Goal: Information Seeking & Learning: Learn about a topic

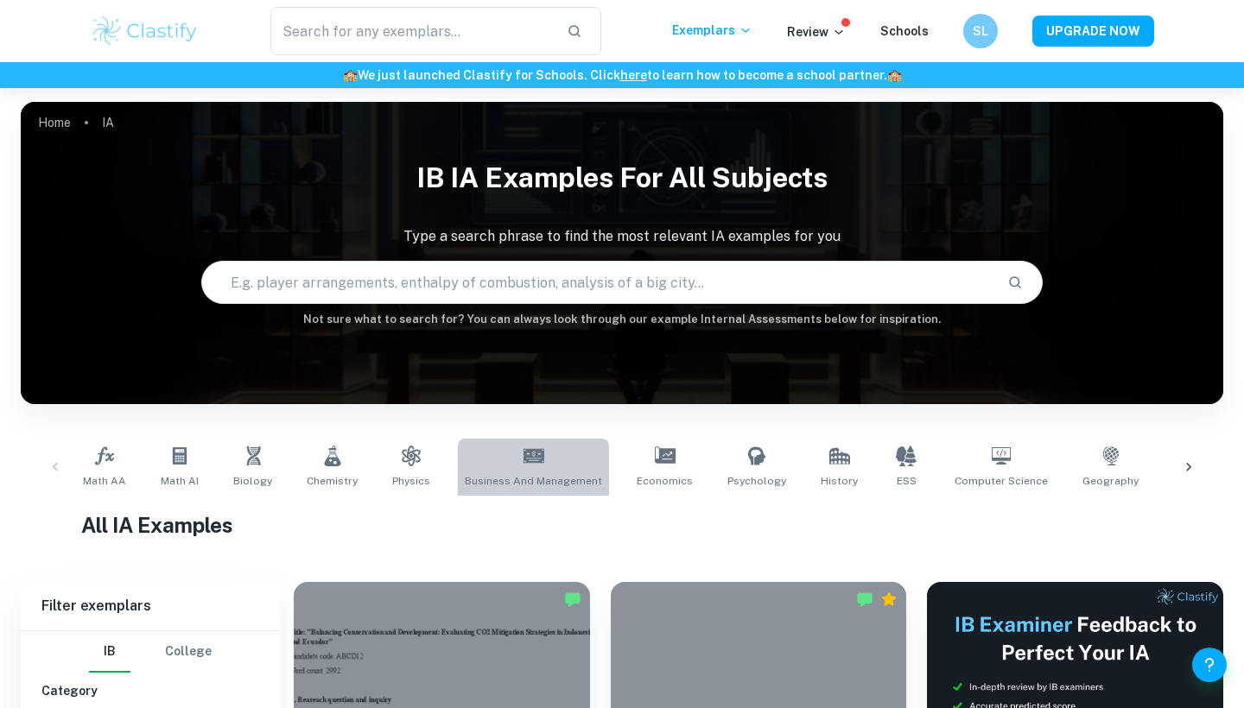
click at [547, 466] on link "Business and Management" at bounding box center [533, 467] width 151 height 57
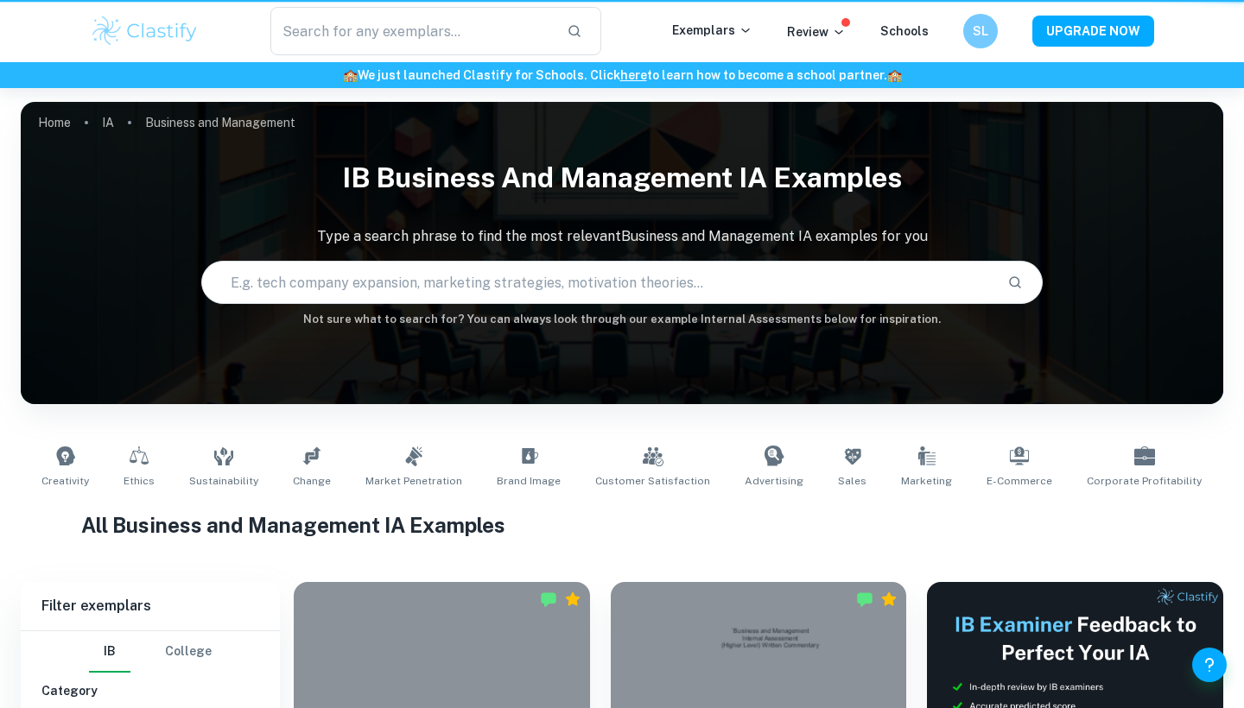
type input "Business and Management"
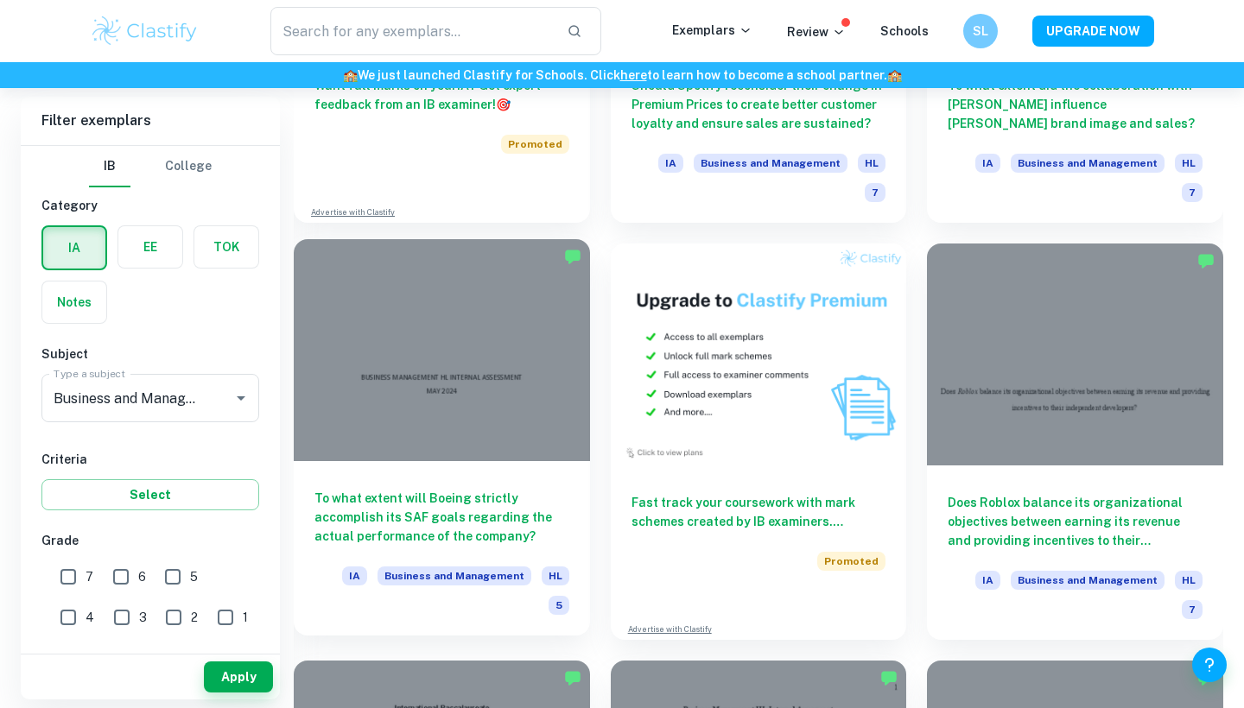
scroll to position [3258, 0]
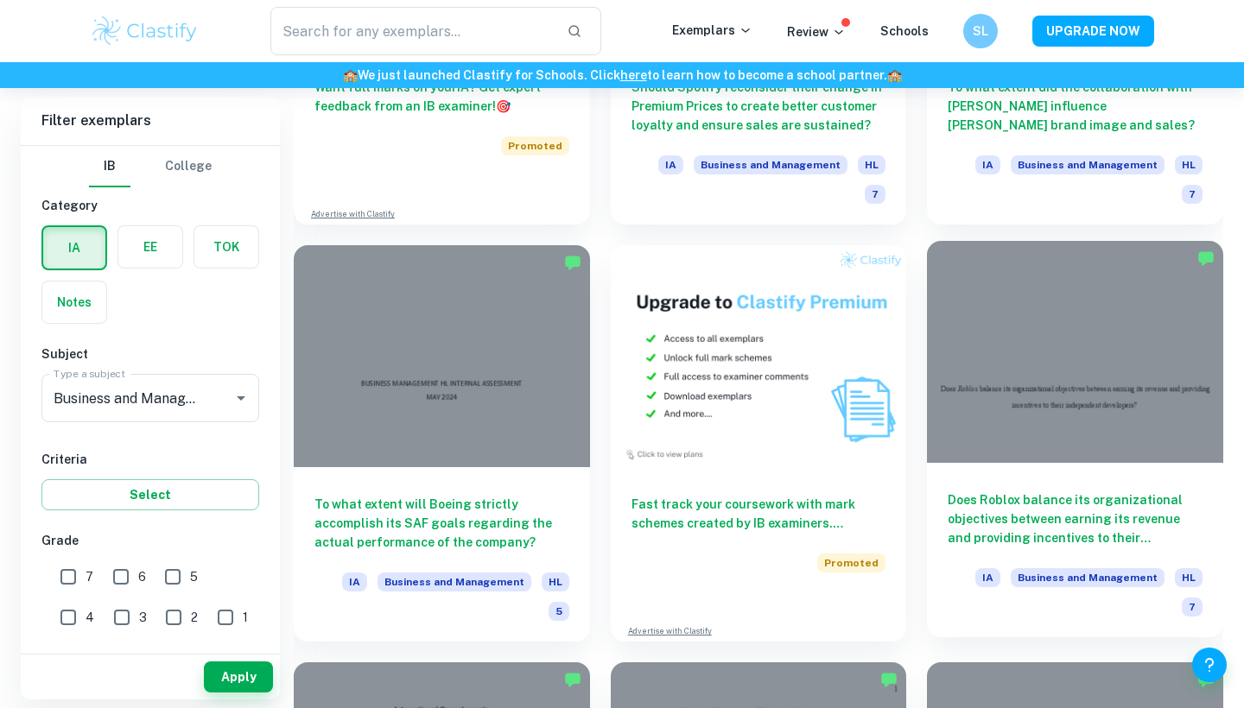
click at [1024, 463] on div "Does Roblox balance its organizational objectives between earning its revenue a…" at bounding box center [1075, 550] width 296 height 174
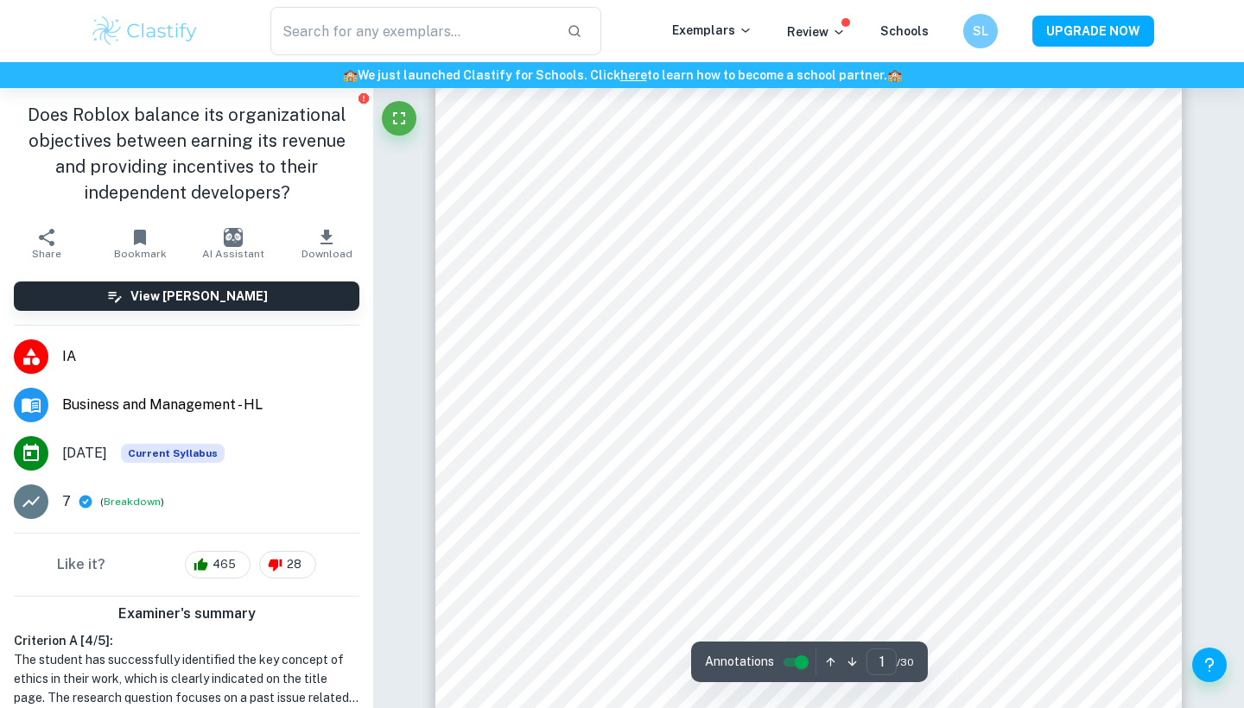
scroll to position [172, 0]
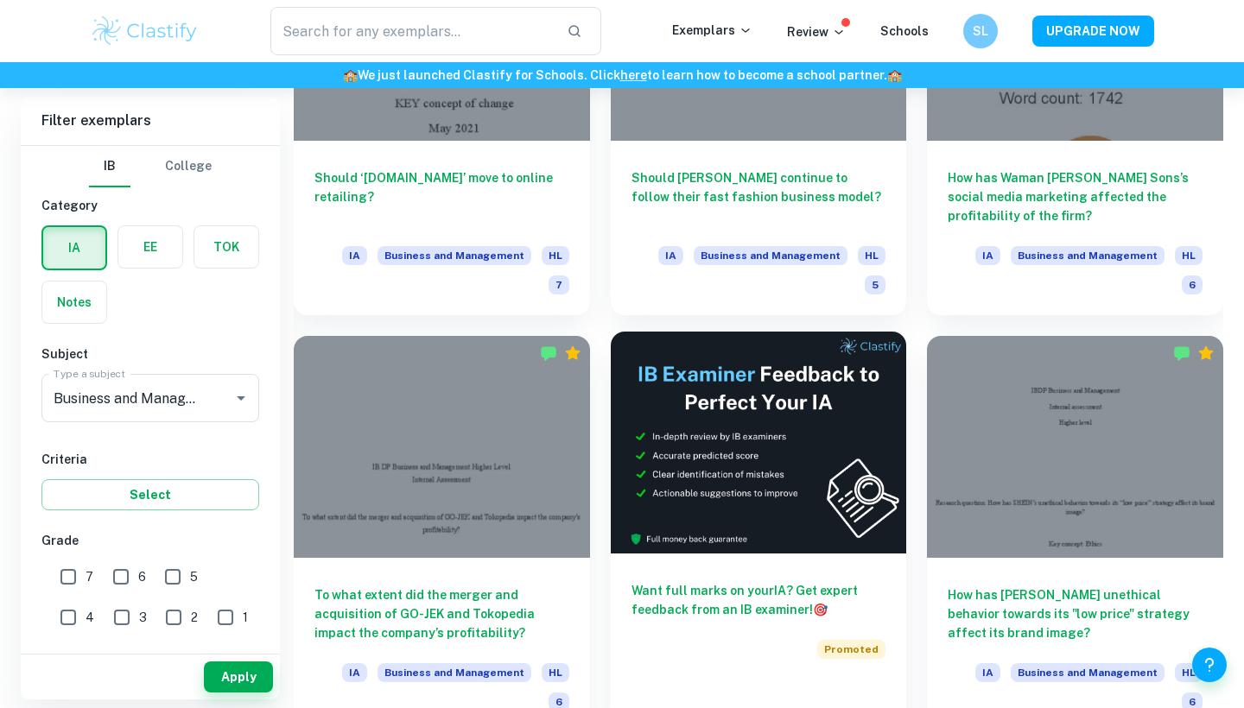
scroll to position [4847, 0]
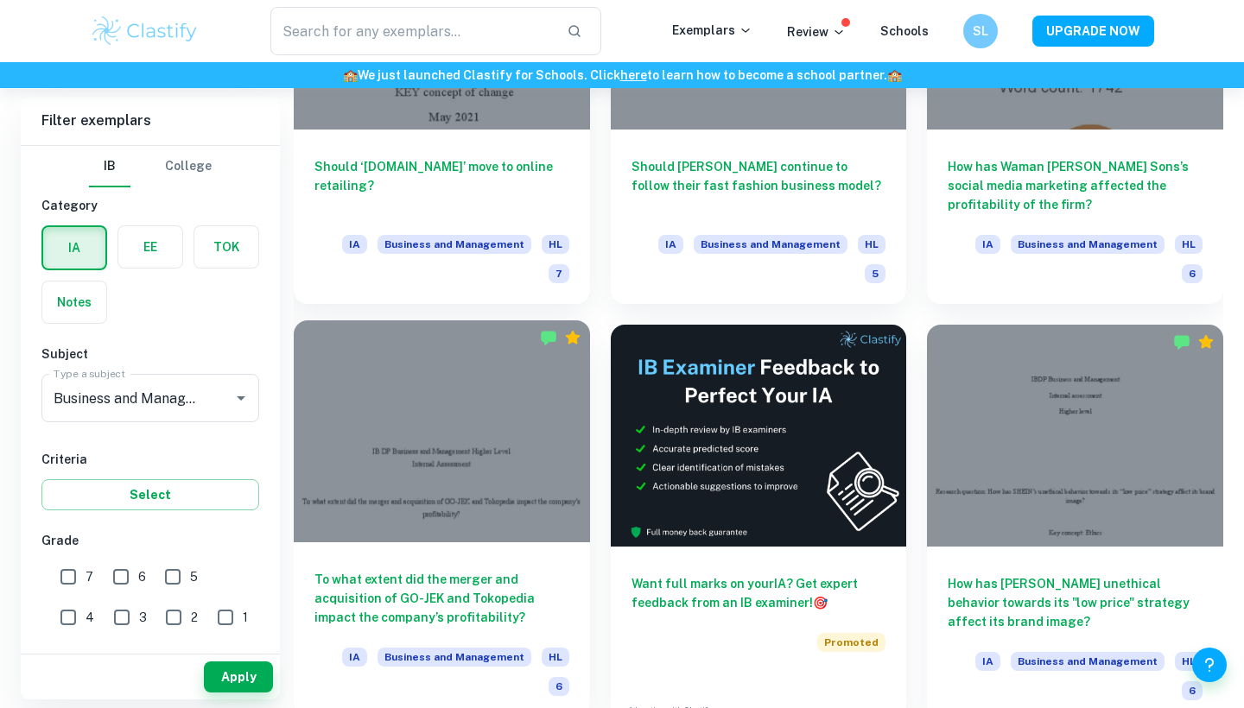
click at [410, 570] on h6 "To what extent did the merger and acquisition of GO-JEK and Tokopedia impact th…" at bounding box center [441, 598] width 255 height 57
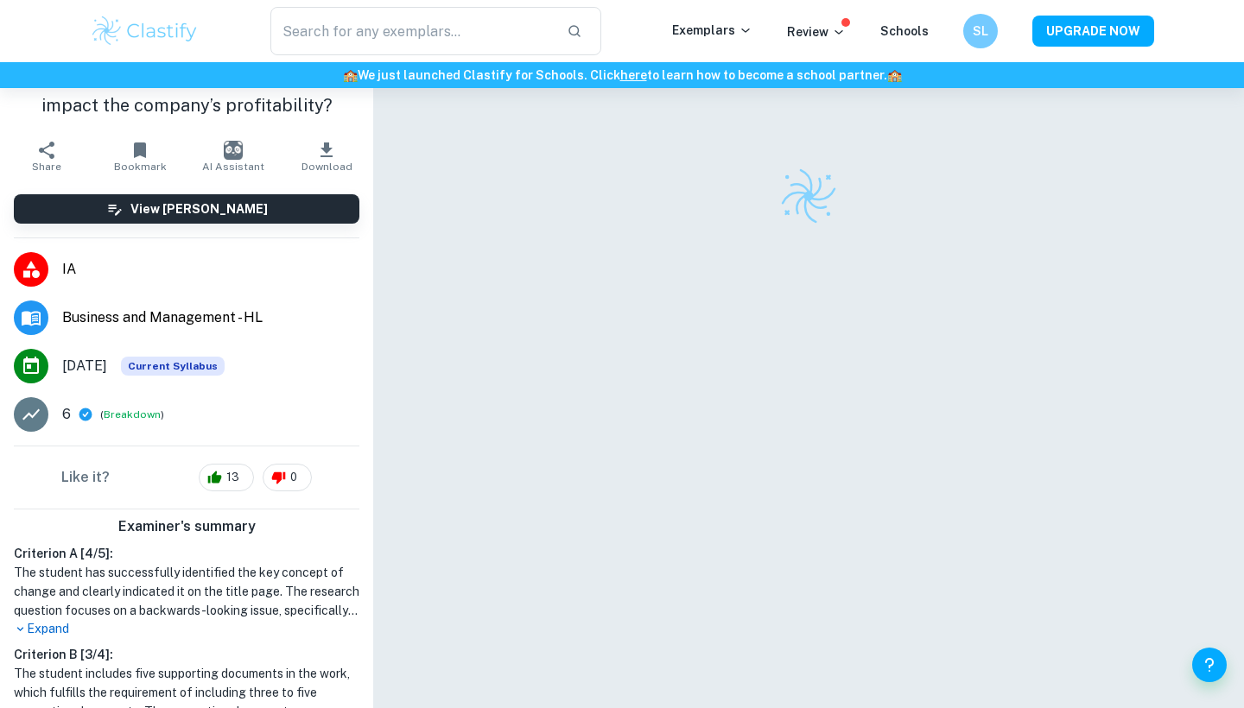
scroll to position [232, 0]
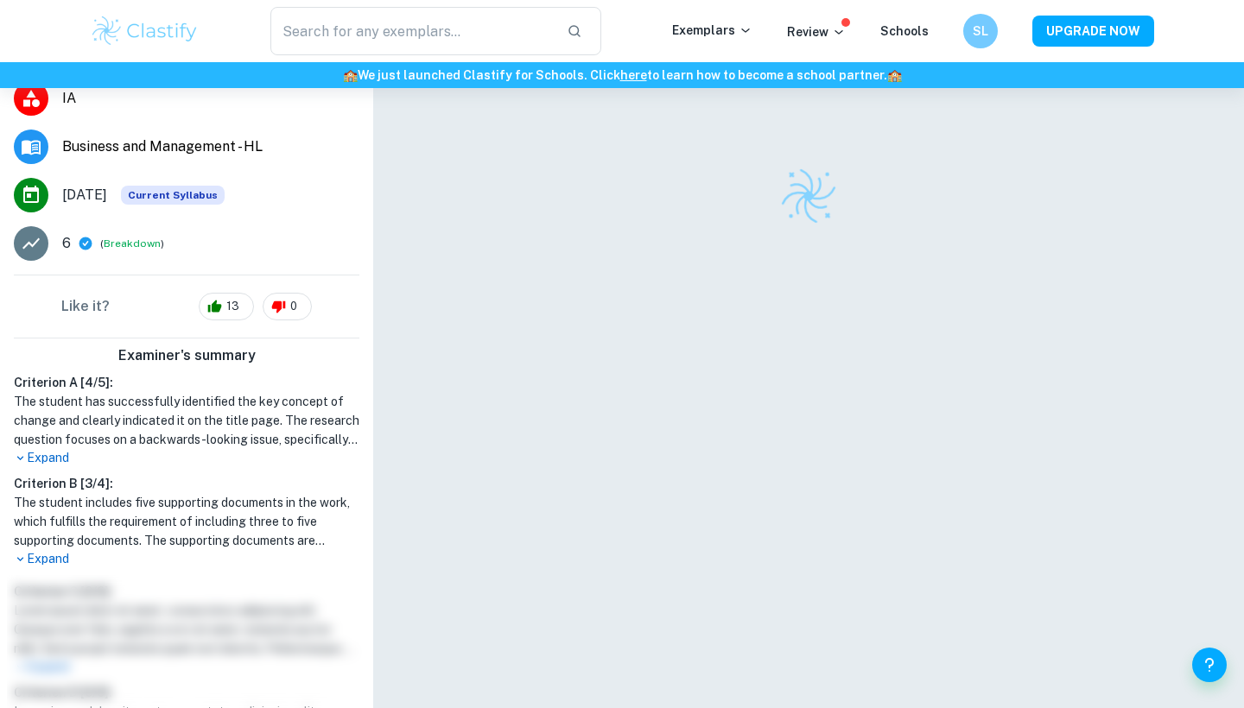
click at [50, 458] on p "Expand" at bounding box center [187, 458] width 346 height 18
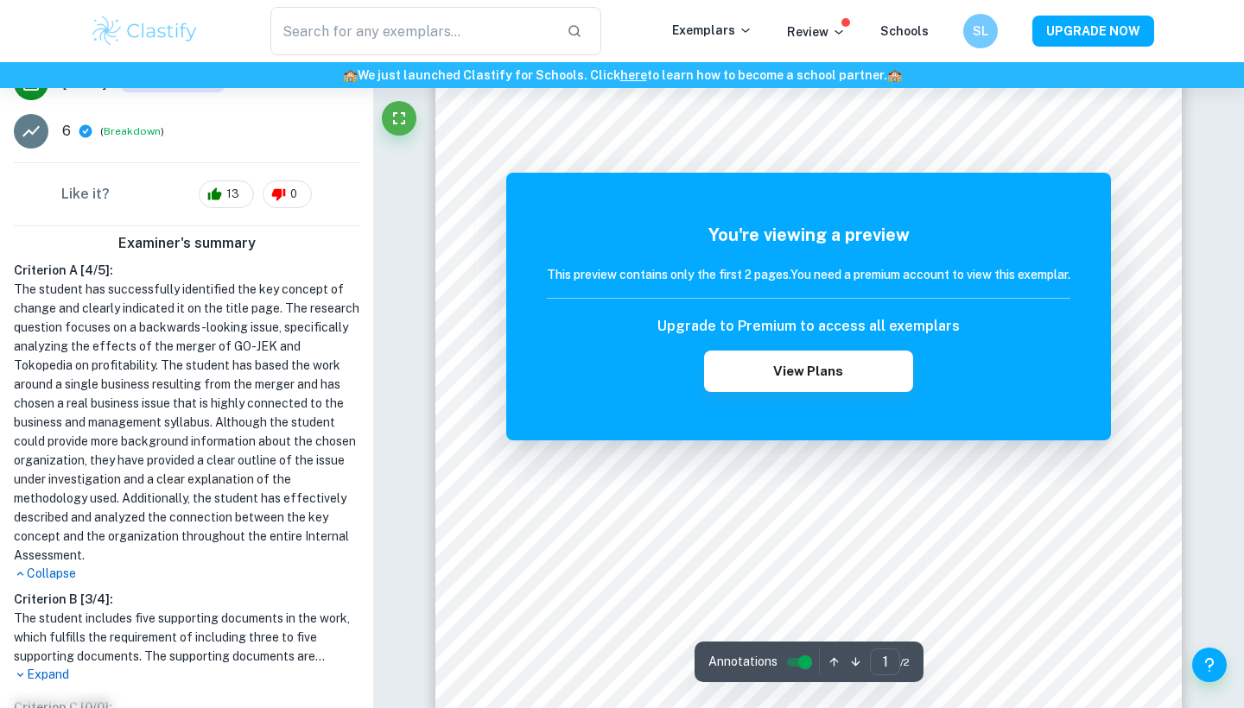
scroll to position [151, 0]
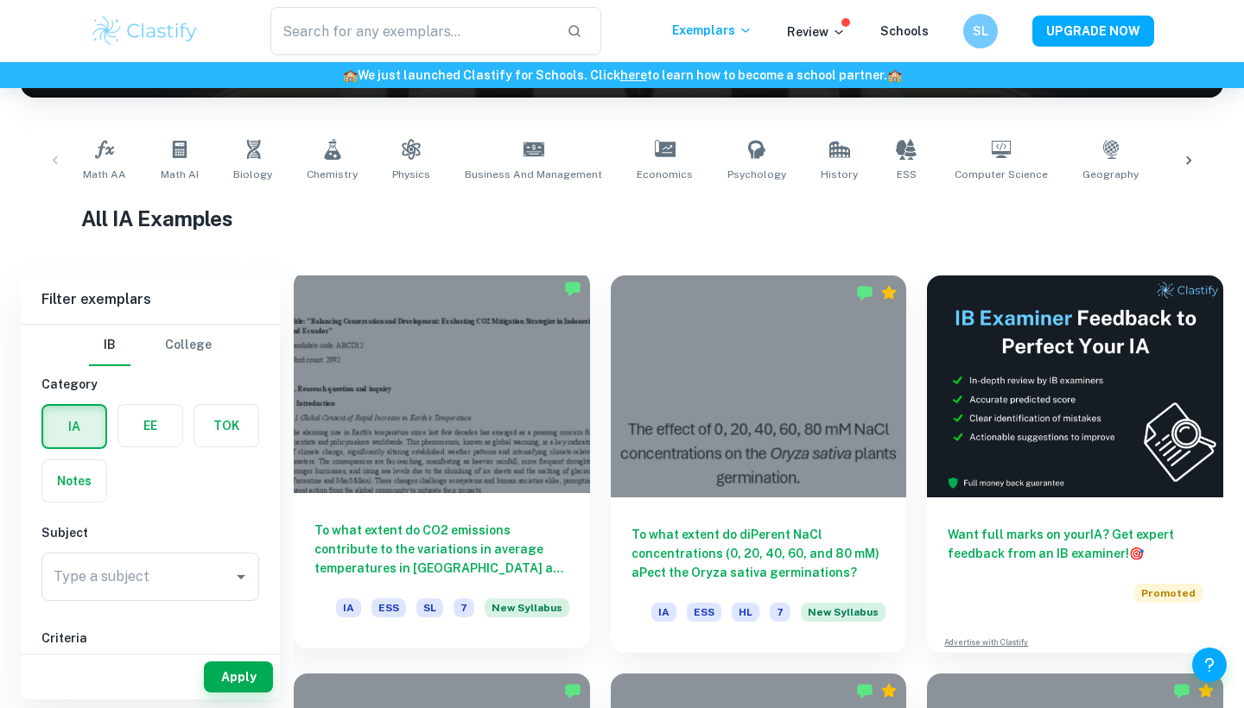
scroll to position [295, 0]
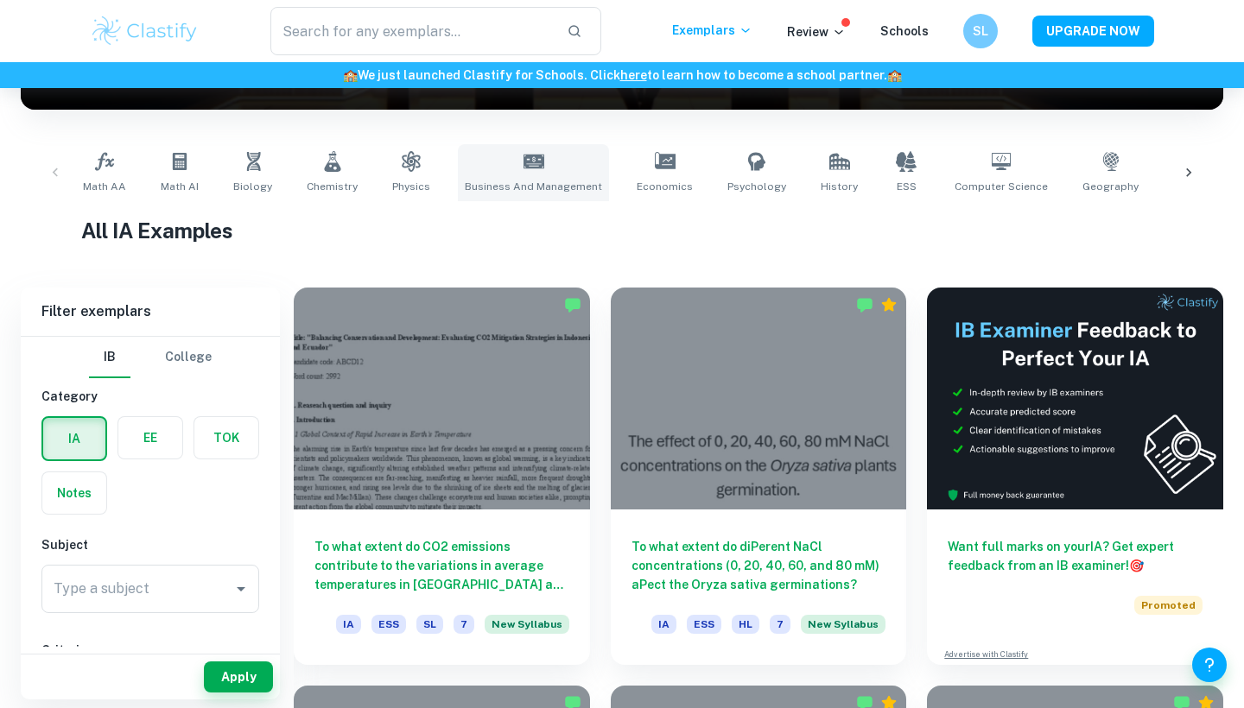
click at [527, 184] on span "Business and Management" at bounding box center [533, 187] width 137 height 16
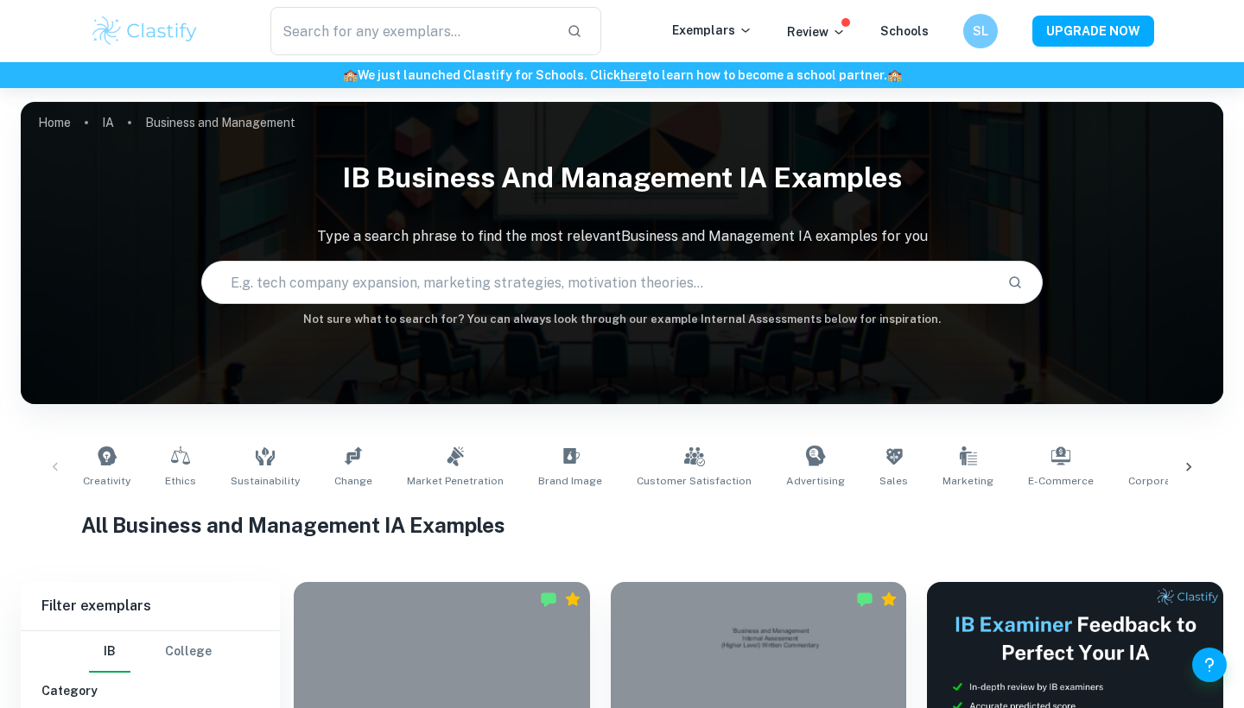
click at [530, 271] on input "text" at bounding box center [597, 282] width 791 height 48
type input "[PERSON_NAME]"
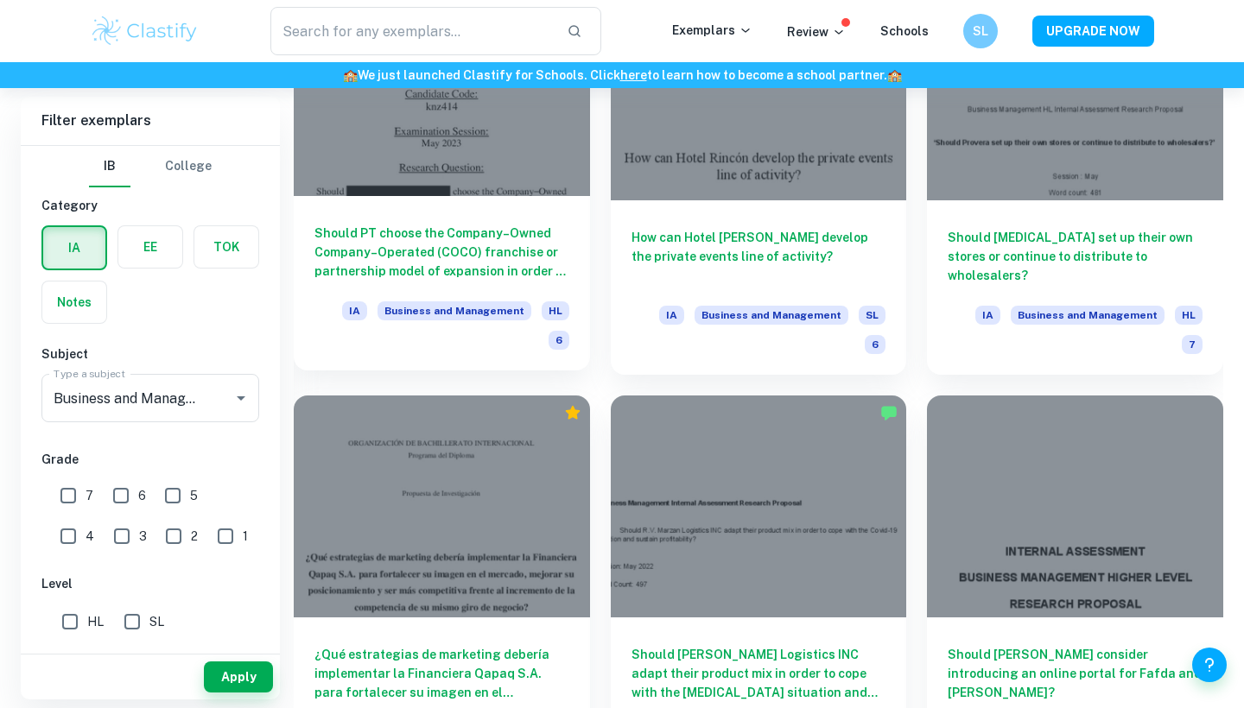
scroll to position [1865, 0]
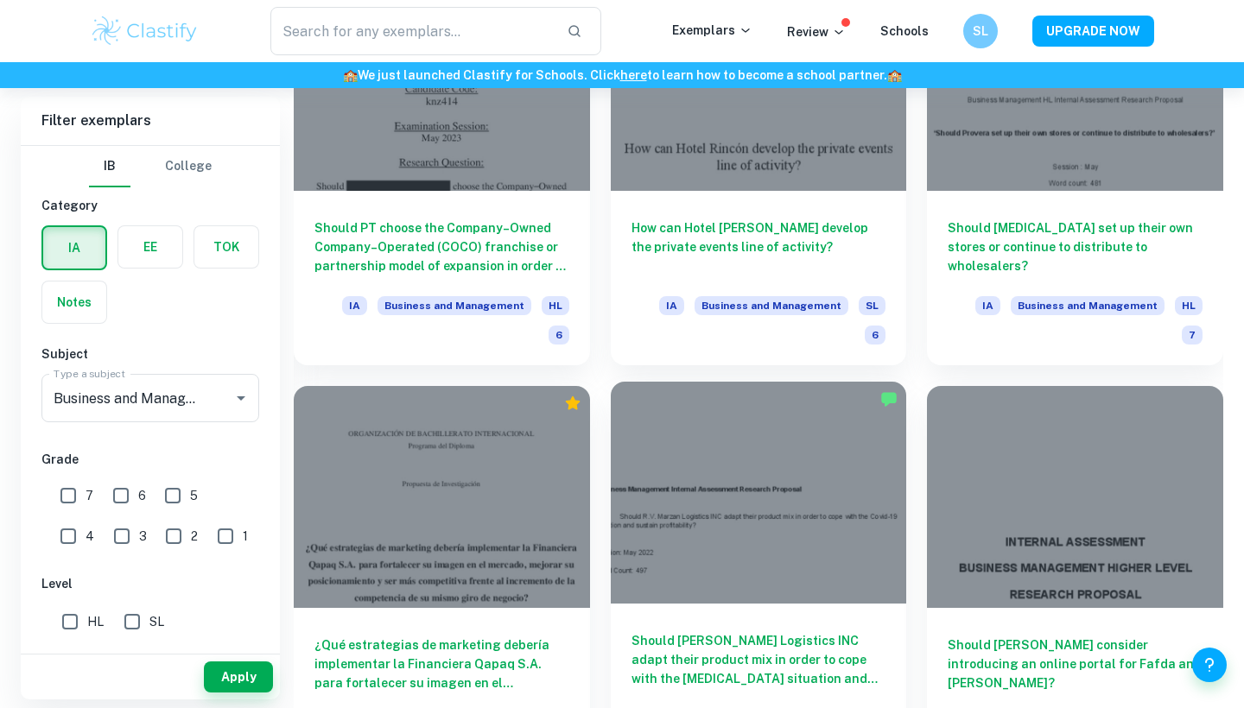
click at [755, 631] on h6 "Should [PERSON_NAME] Logistics INC adapt their product mix in order to cope wit…" at bounding box center [758, 659] width 255 height 57
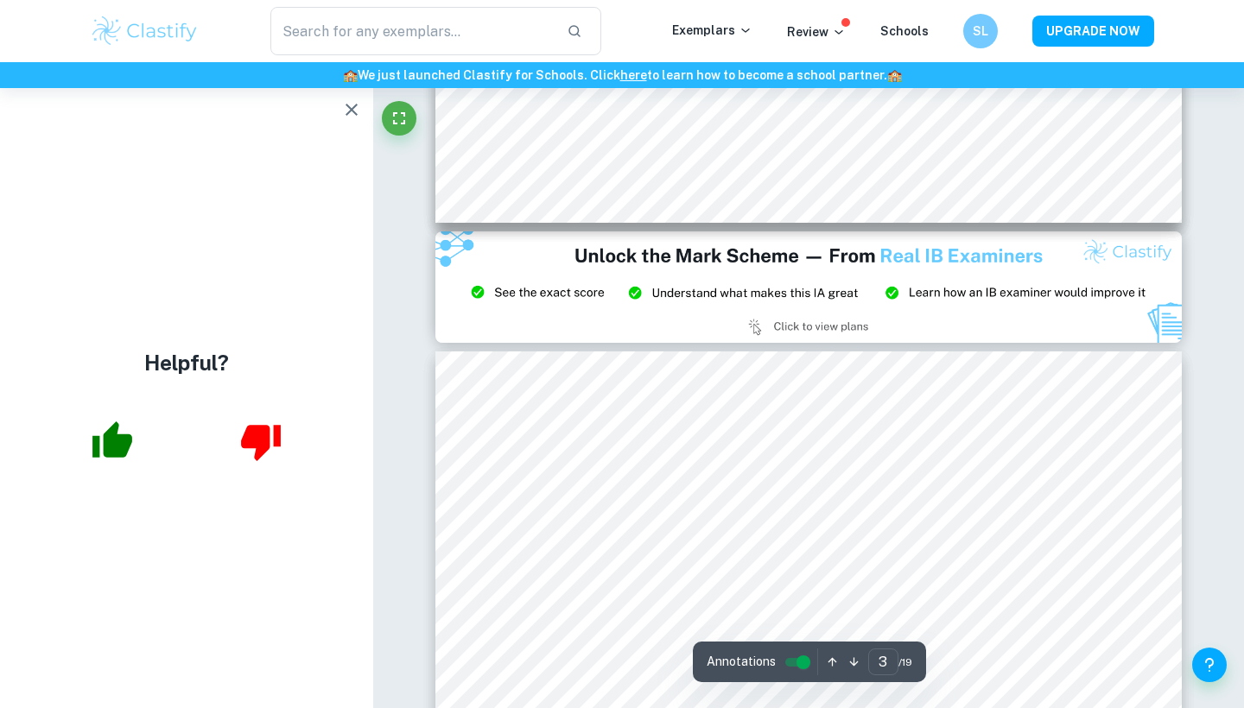
scroll to position [2128, 0]
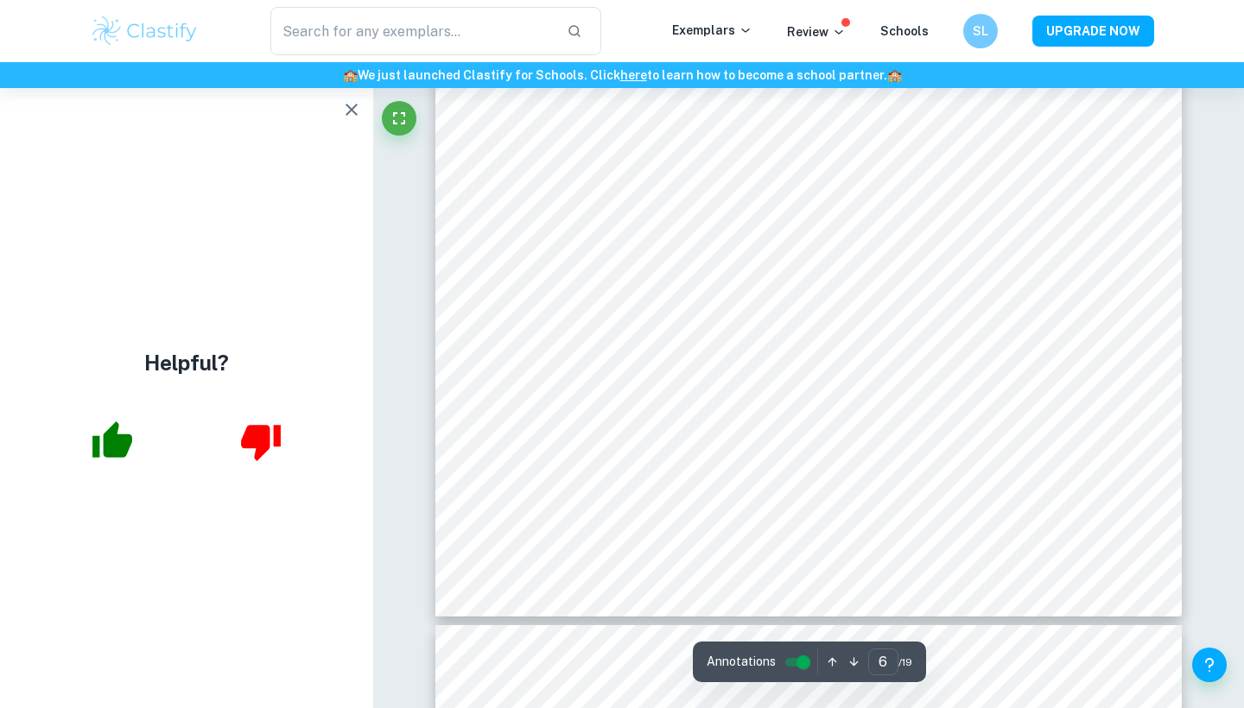
type input "7"
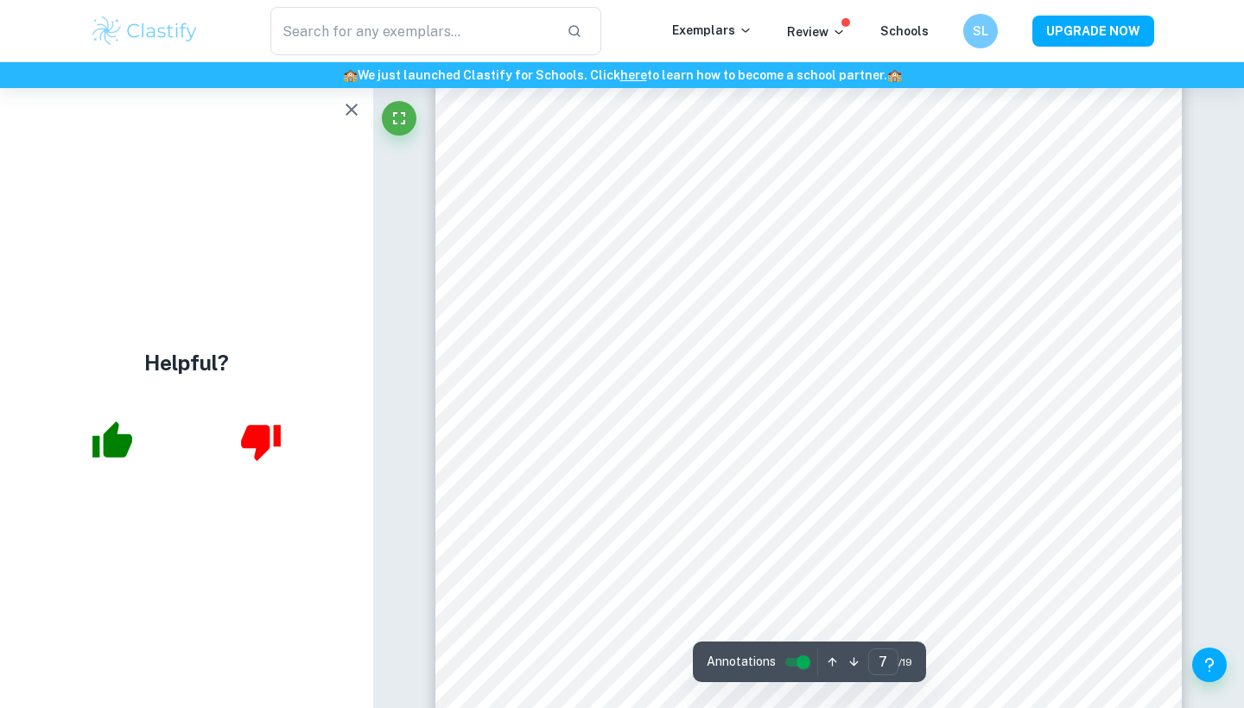
scroll to position [6616, 0]
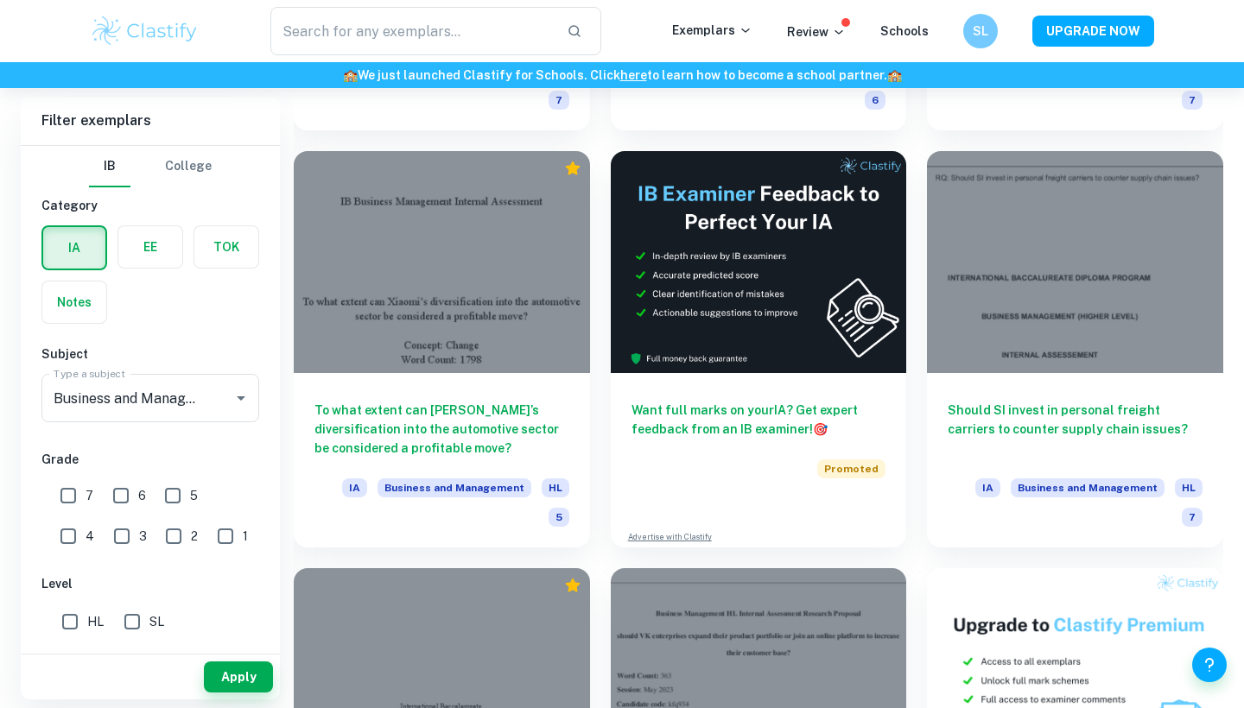
scroll to position [5033, 0]
